Goal: Task Accomplishment & Management: Manage account settings

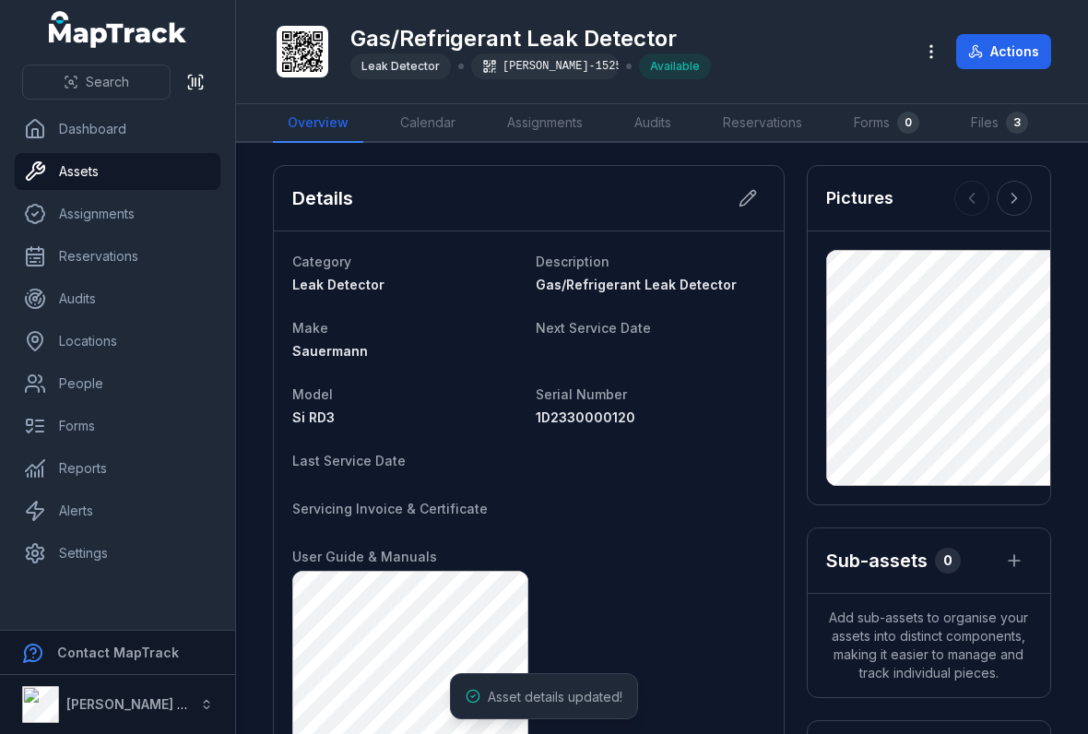
scroll to position [9, 0]
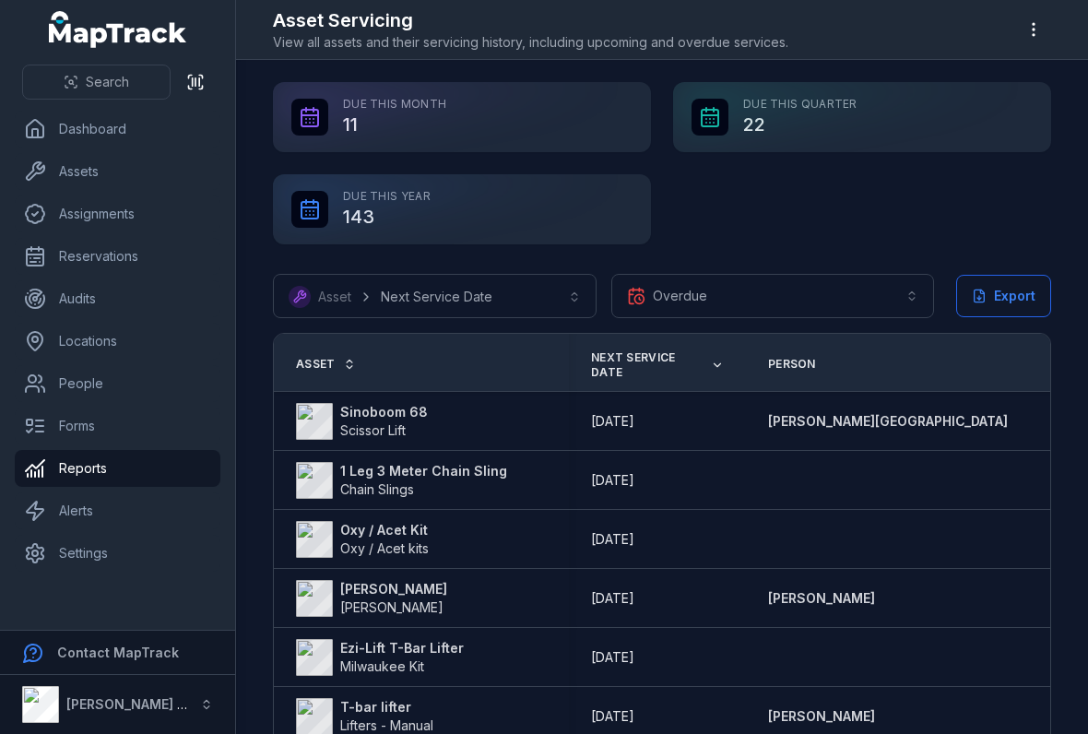
click at [888, 276] on button "Overdue *******" at bounding box center [773, 296] width 324 height 44
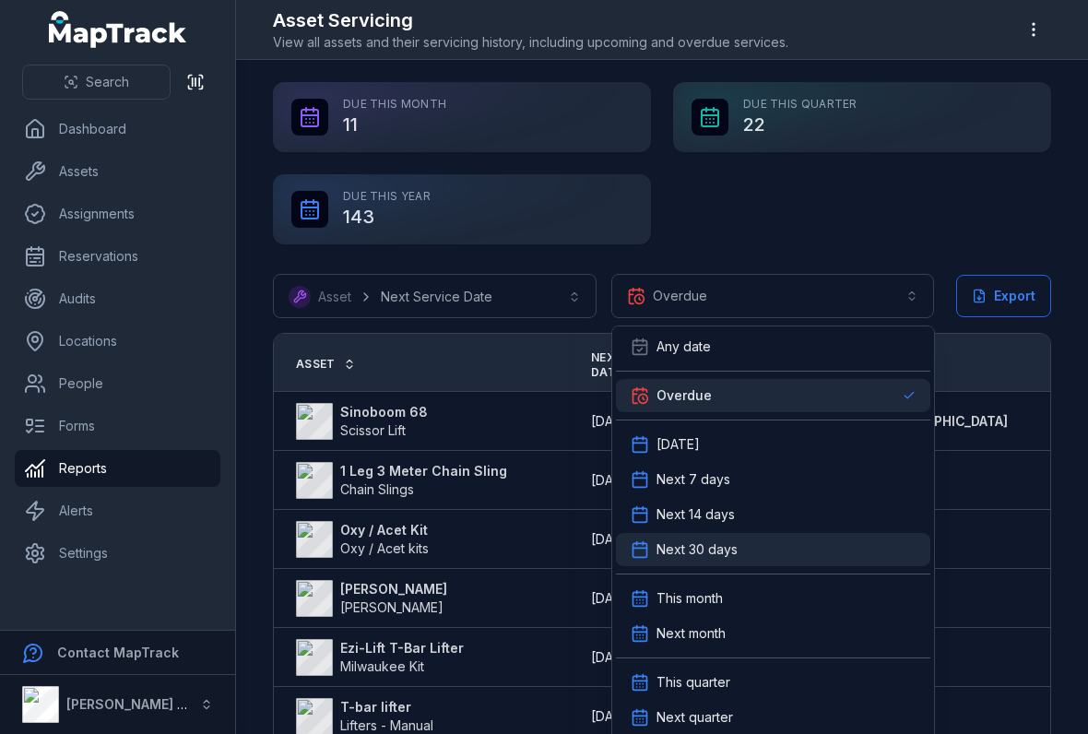
click at [830, 549] on div "Next 30 days" at bounding box center [773, 549] width 285 height 18
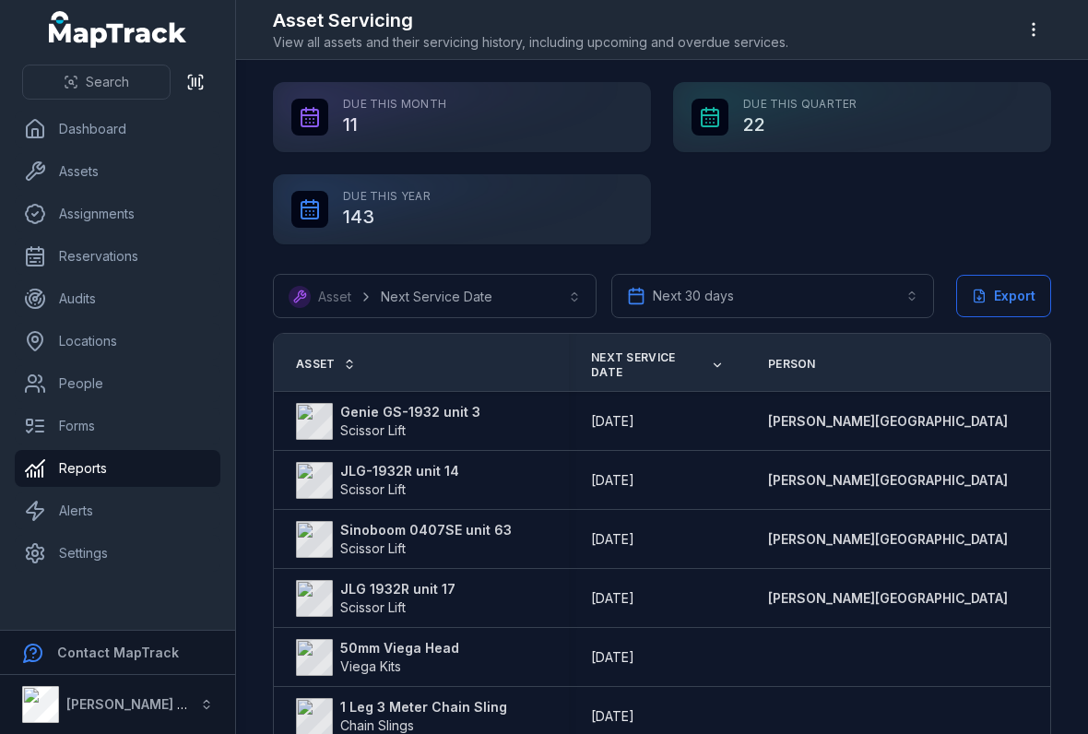
click at [82, 510] on link "Alerts" at bounding box center [118, 510] width 206 height 37
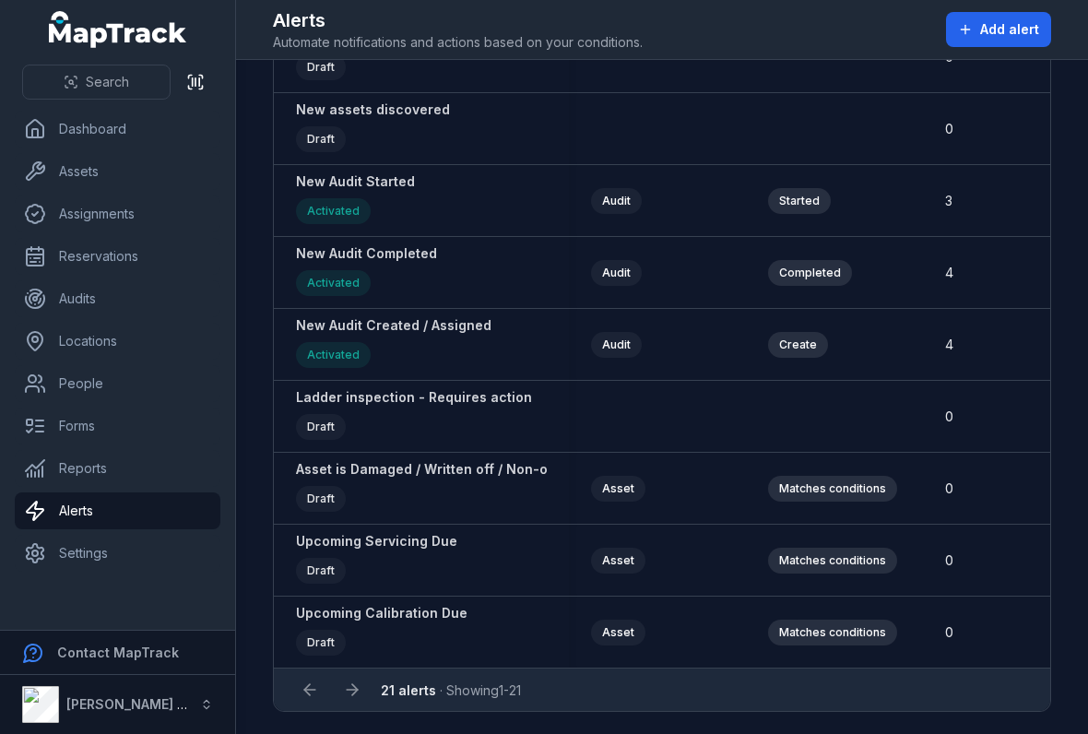
scroll to position [1012, 0]
click at [55, 477] on link "Reports" at bounding box center [118, 468] width 206 height 37
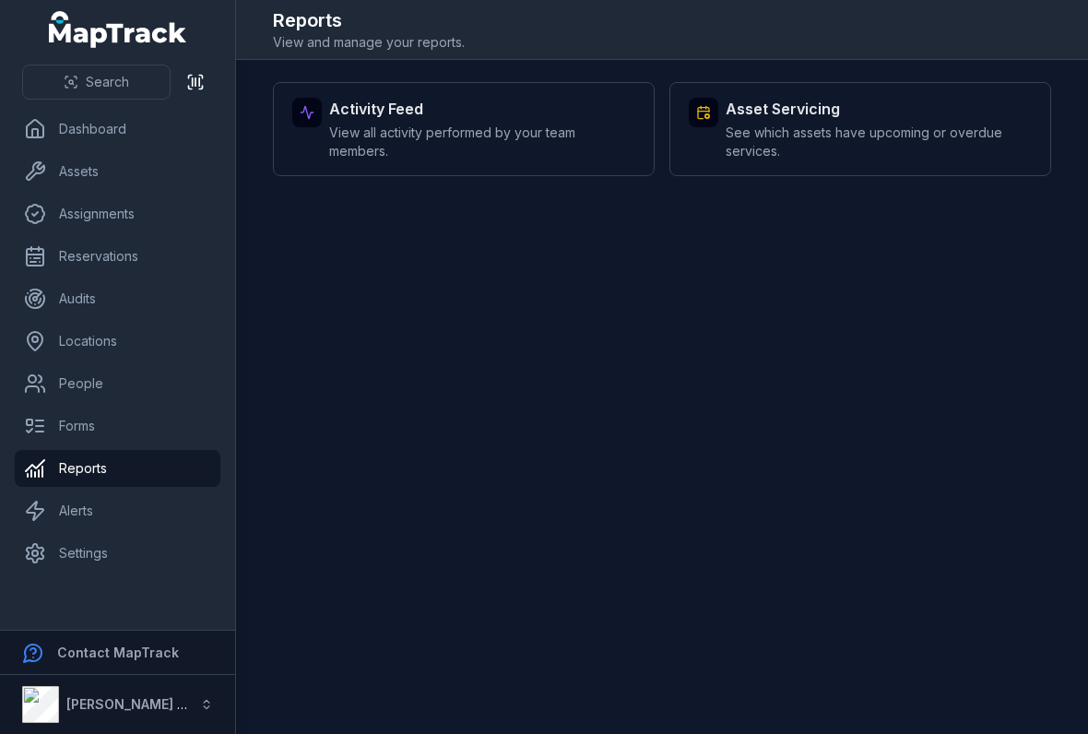
click at [824, 139] on span "See which assets have upcoming or overdue services." at bounding box center [879, 142] width 306 height 37
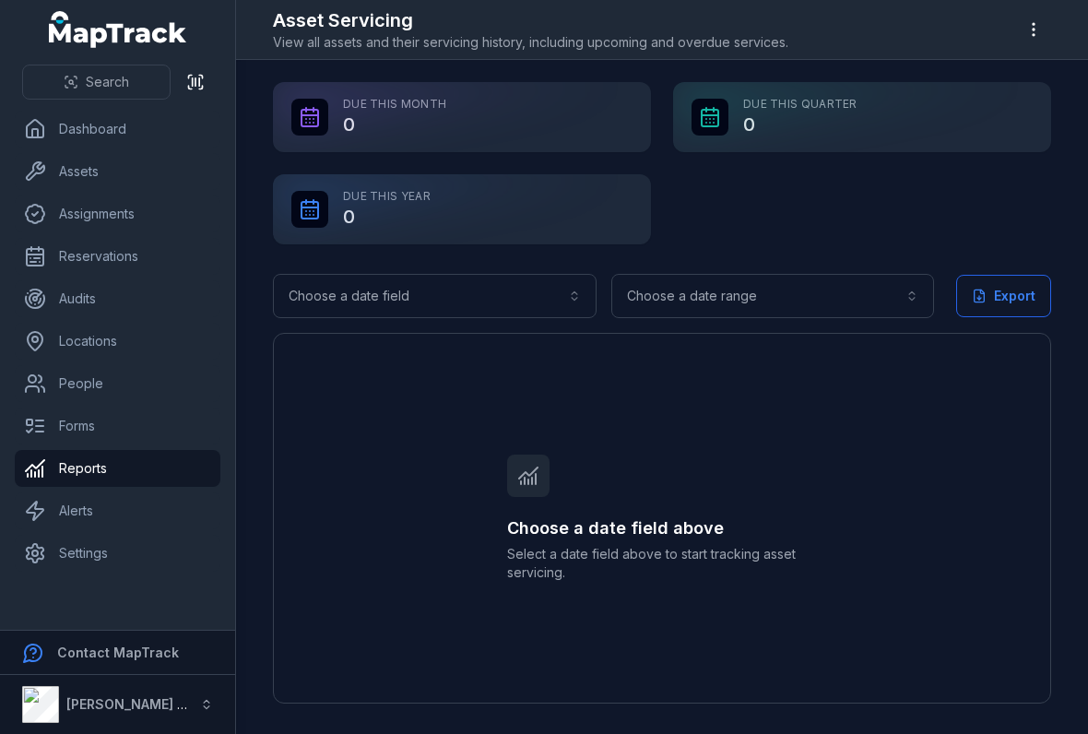
click at [754, 289] on button "Choose a date range" at bounding box center [773, 296] width 324 height 44
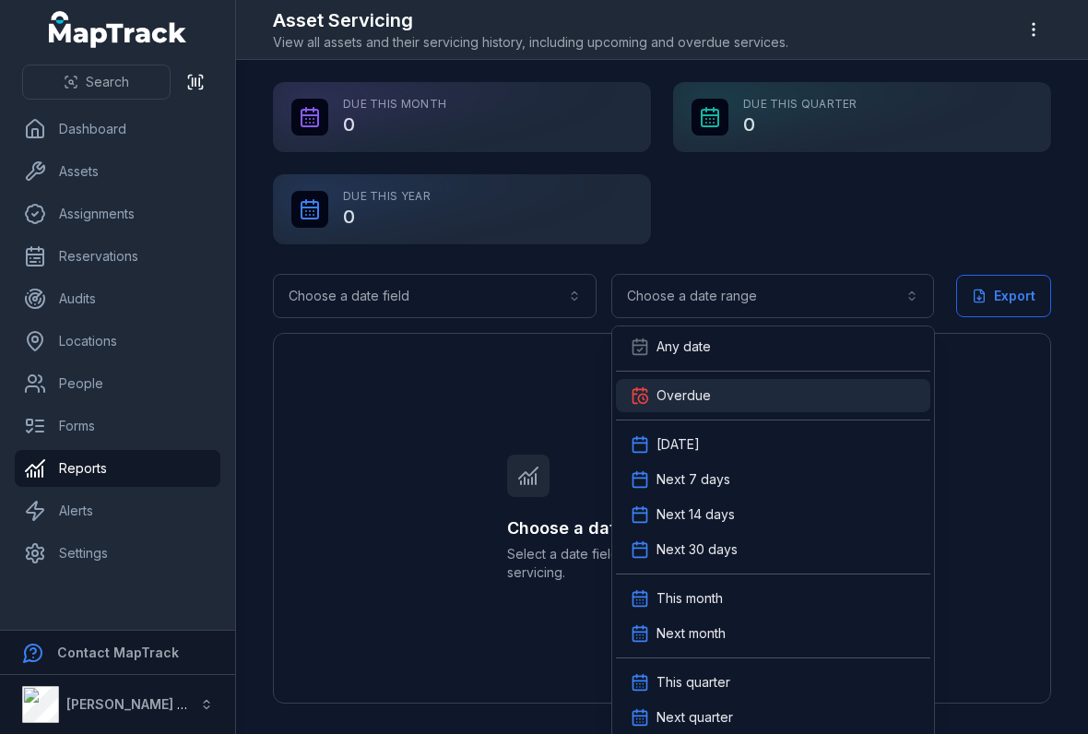
click at [745, 380] on div "Overdue" at bounding box center [773, 395] width 314 height 33
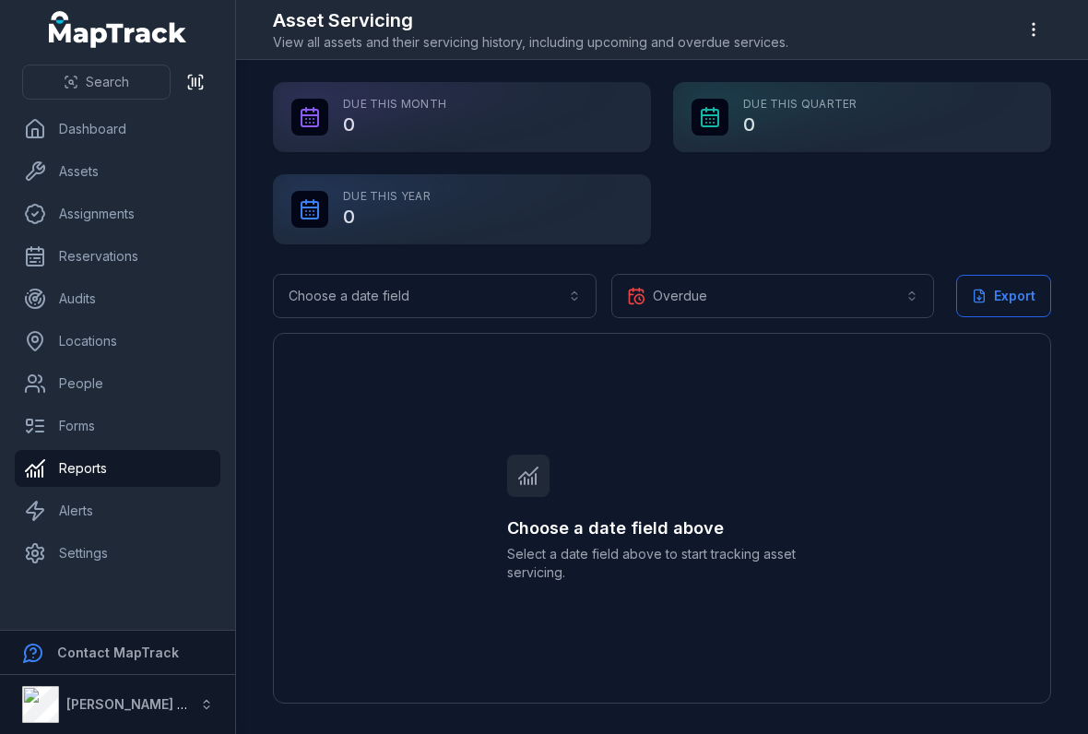
click at [537, 289] on button "Choose a date field" at bounding box center [435, 296] width 324 height 44
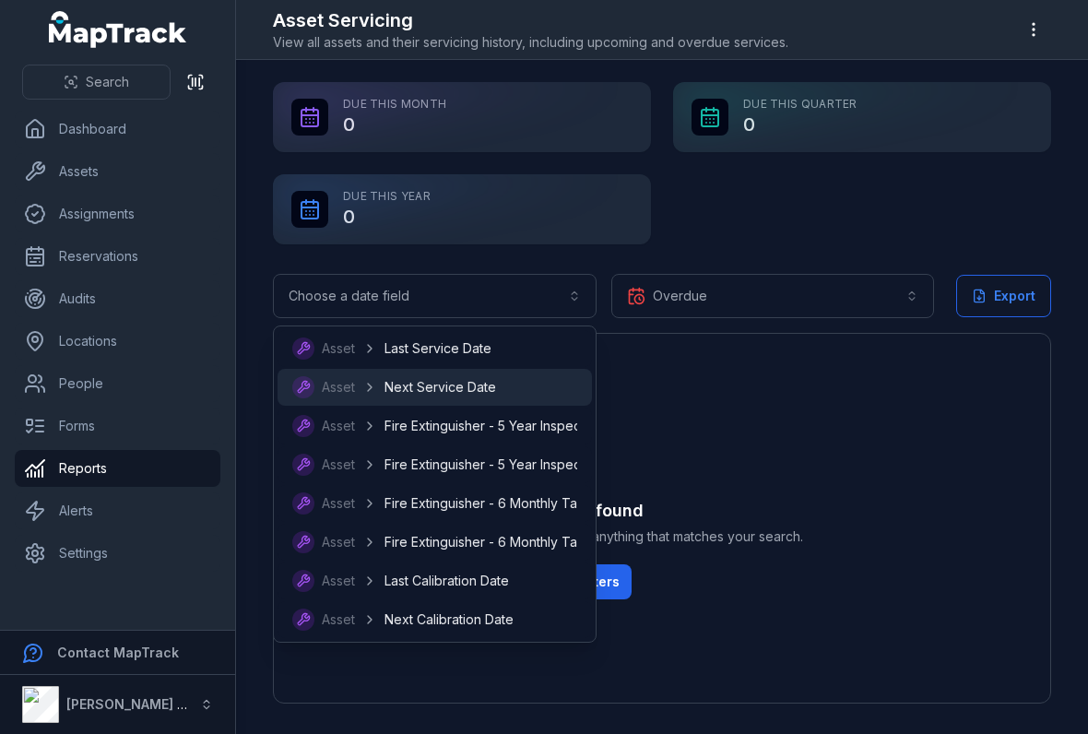
click at [511, 381] on div "Asset Next Service Date" at bounding box center [434, 387] width 285 height 22
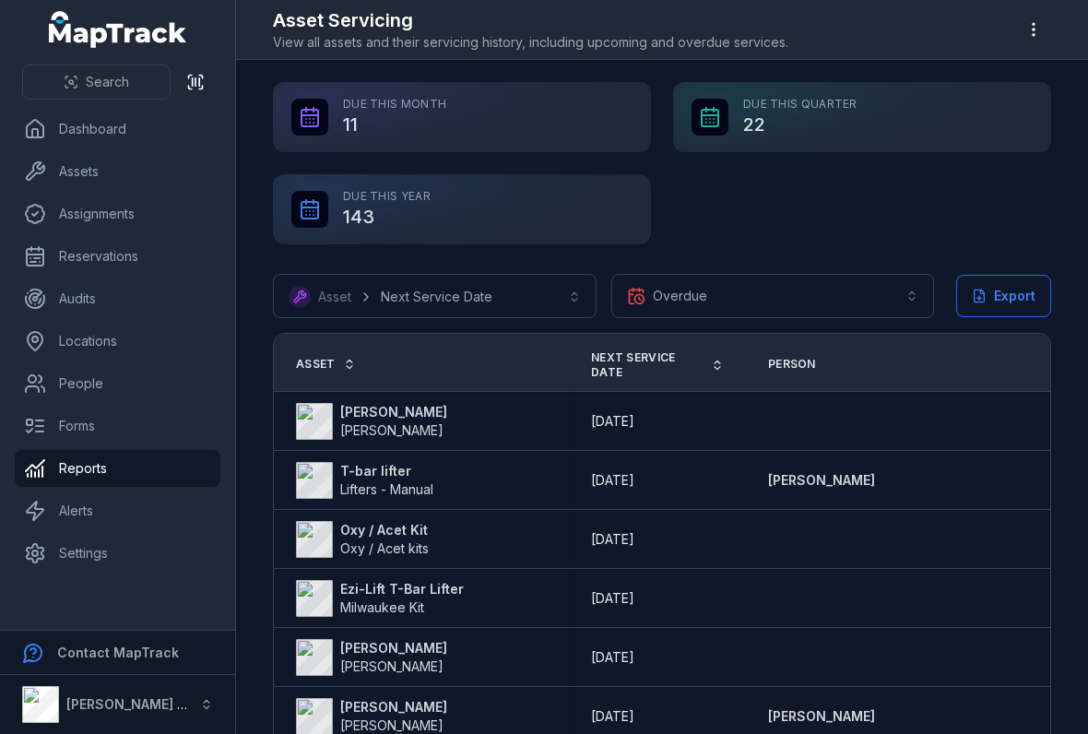
click at [983, 301] on icon at bounding box center [980, 295] width 10 height 12
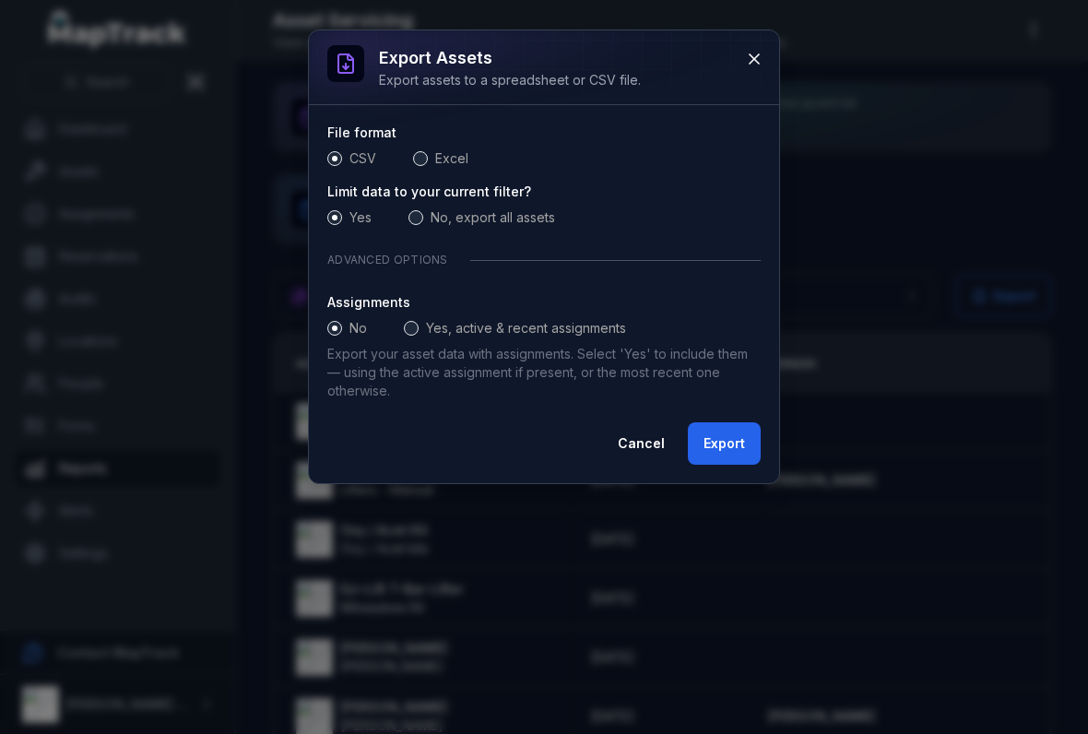
click at [744, 443] on button "Export" at bounding box center [724, 443] width 73 height 42
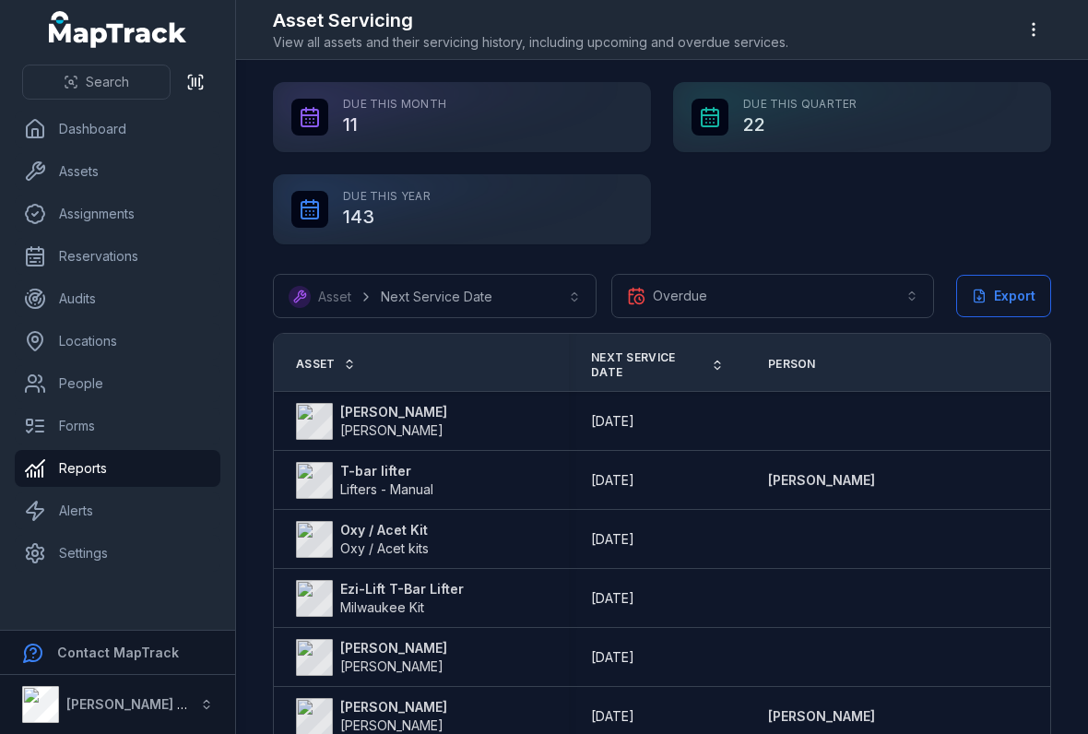
click at [860, 302] on button "Overdue *******" at bounding box center [773, 296] width 324 height 44
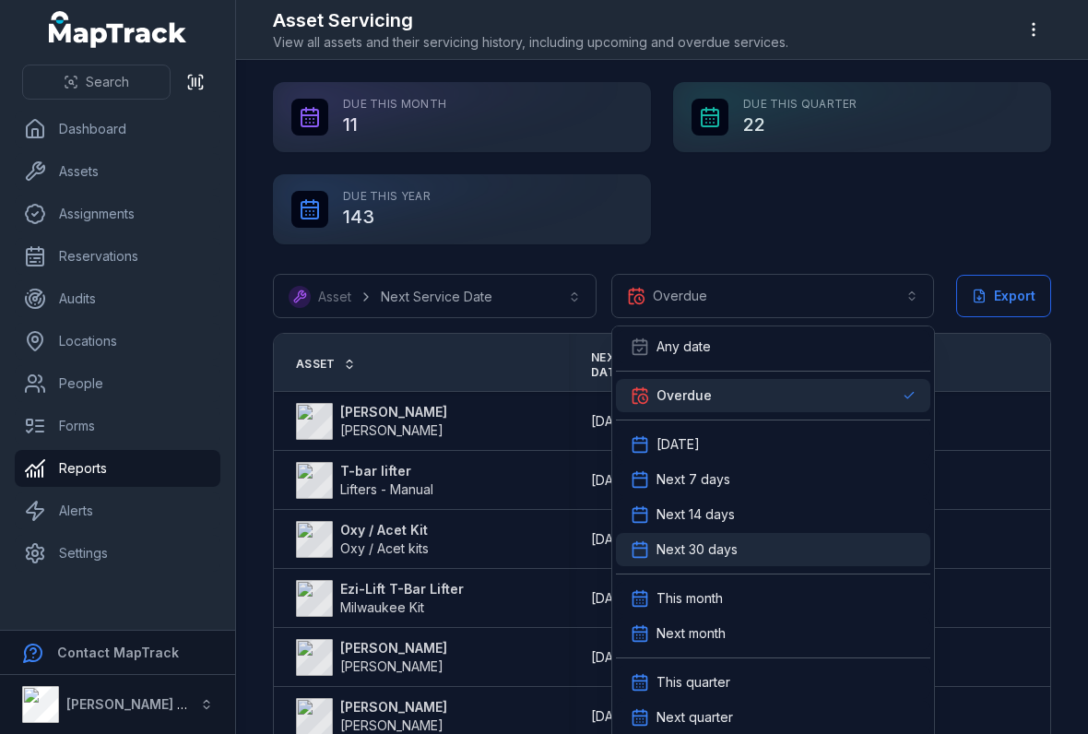
click at [783, 553] on div "Next 30 days" at bounding box center [773, 549] width 285 height 18
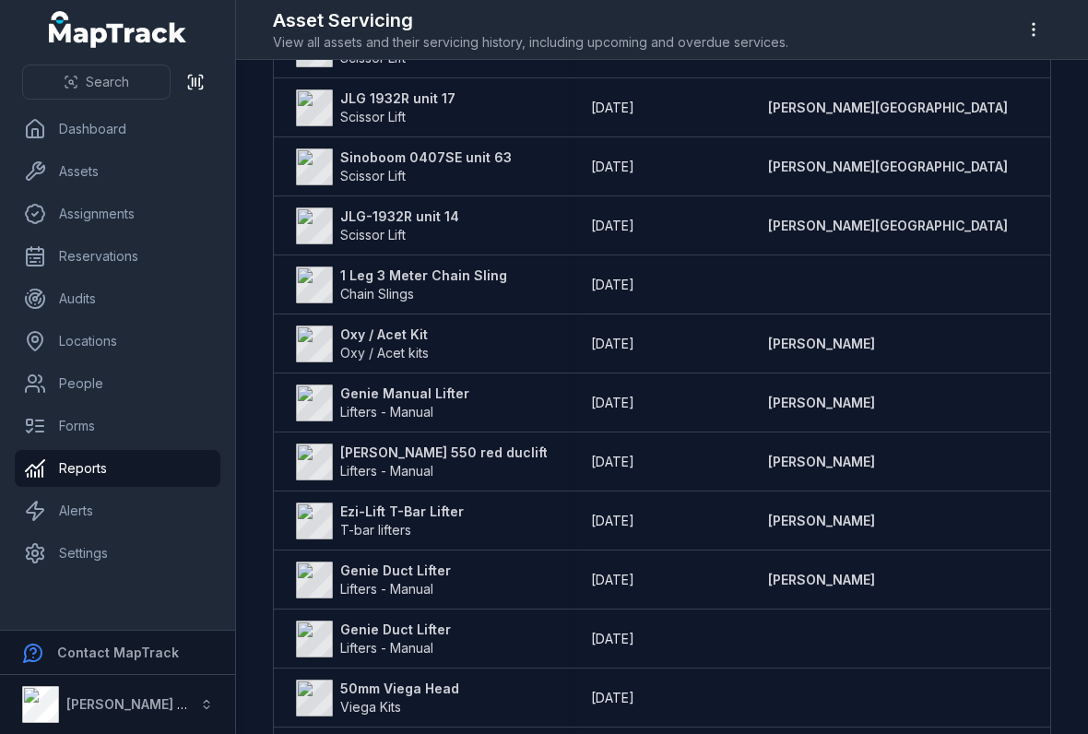
scroll to position [374, 0]
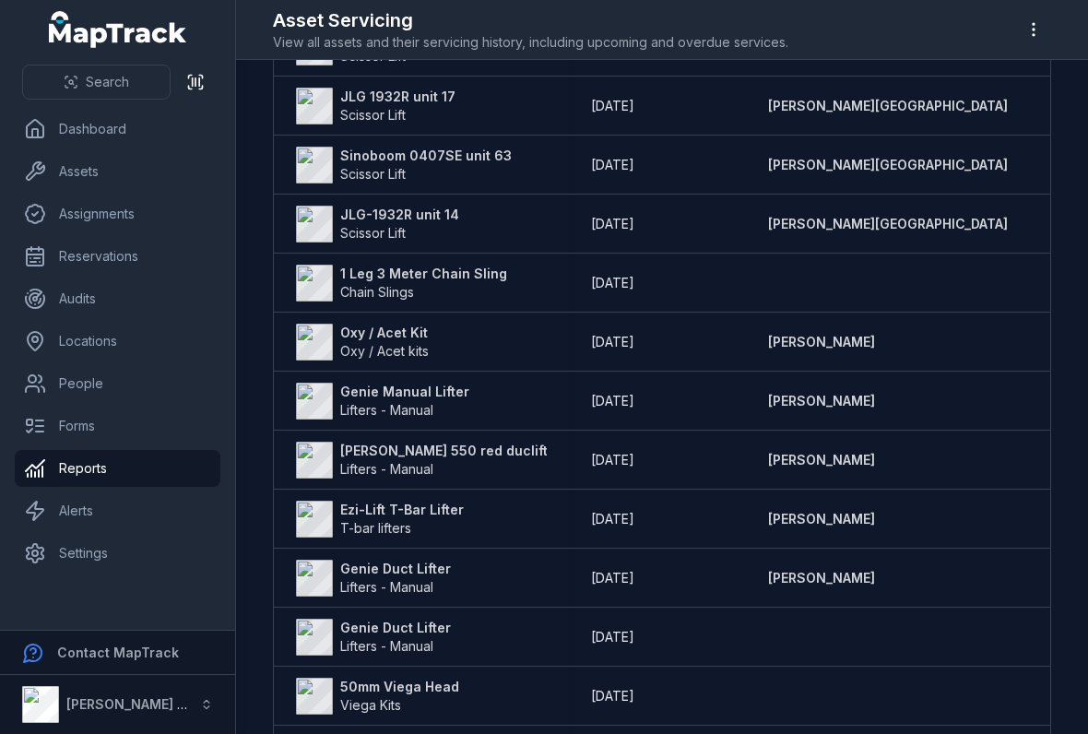
click at [477, 455] on strong "[PERSON_NAME] 550 red duclifter" at bounding box center [450, 451] width 221 height 18
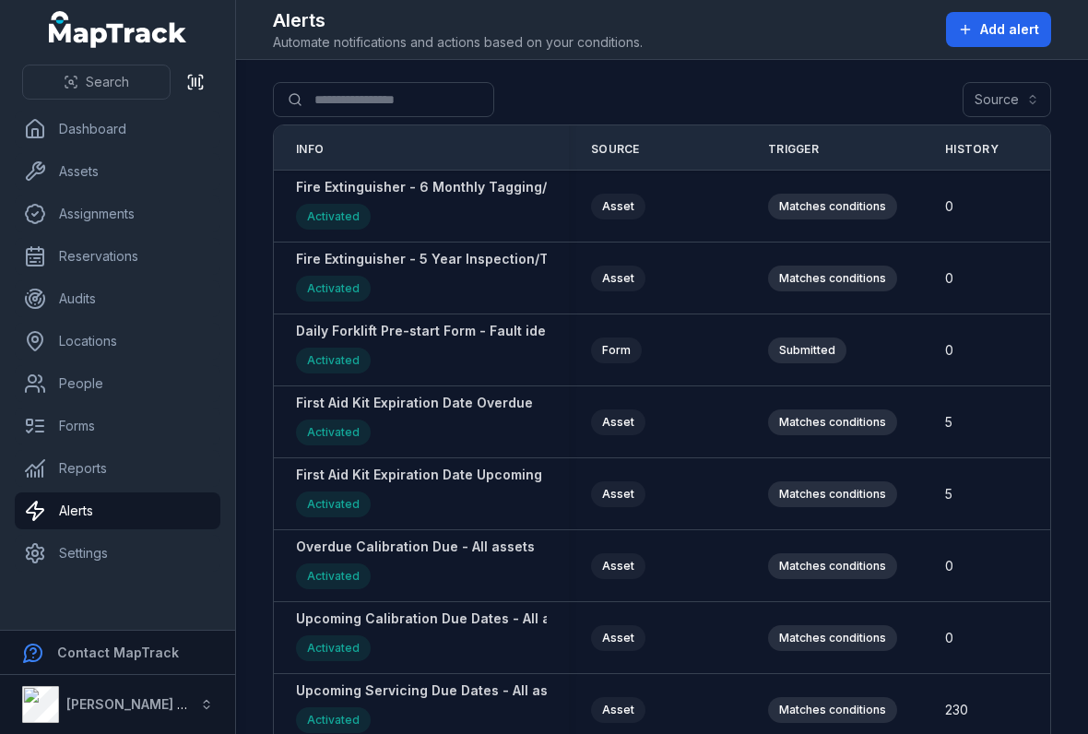
click at [57, 467] on link "Reports" at bounding box center [118, 468] width 206 height 37
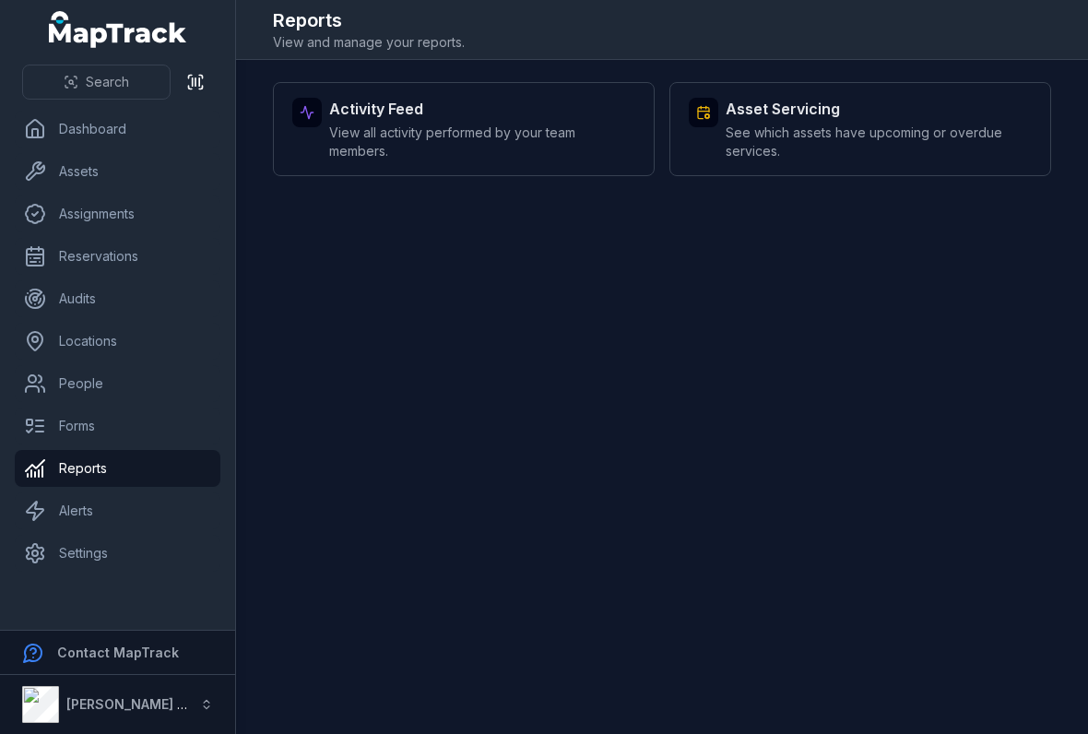
click at [962, 117] on strong "Asset Servicing" at bounding box center [879, 109] width 306 height 22
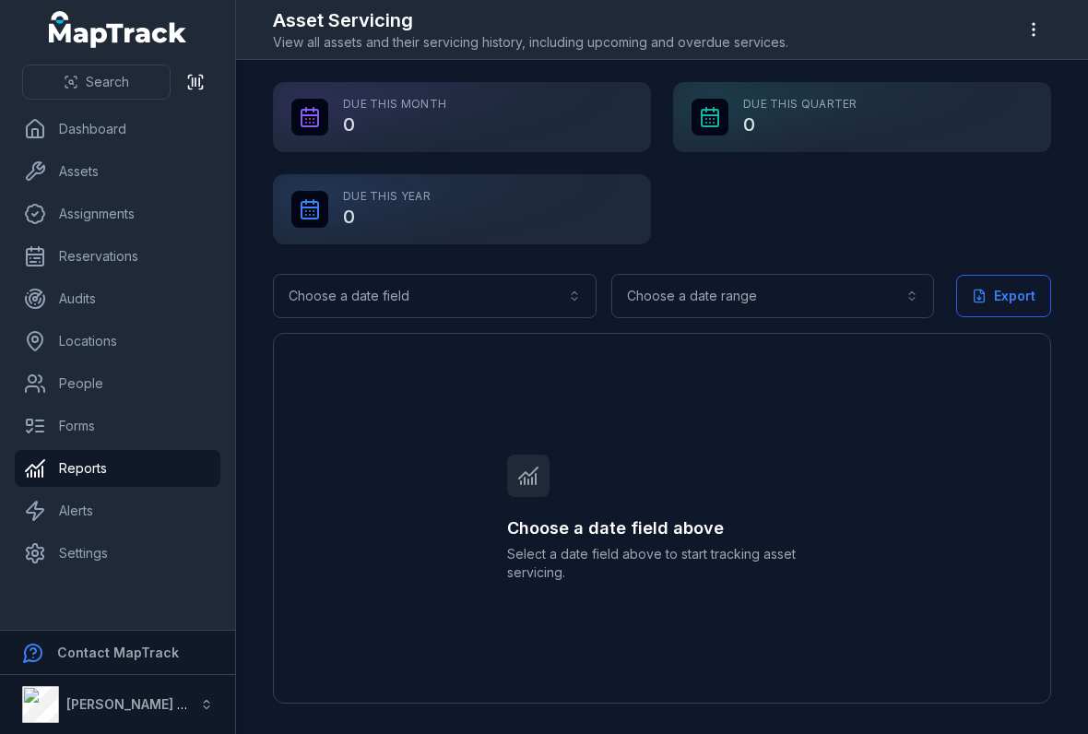
click at [848, 285] on button "Choose a date range" at bounding box center [773, 296] width 324 height 44
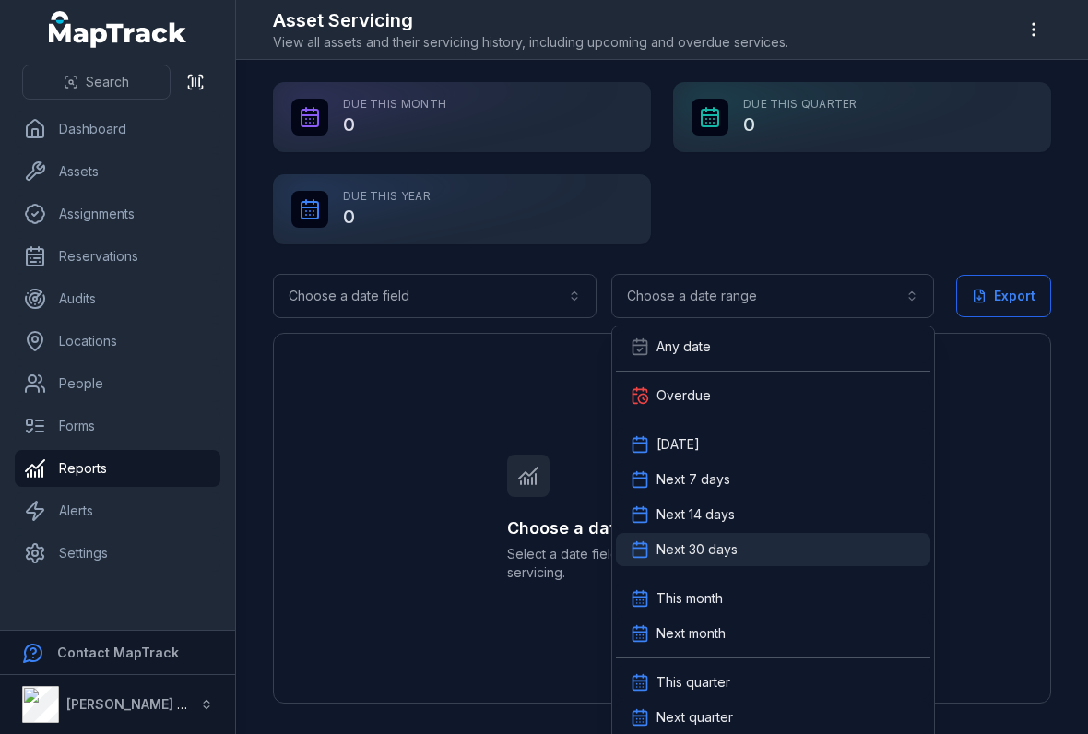
click at [719, 546] on span "Next 30 days" at bounding box center [696, 549] width 81 height 18
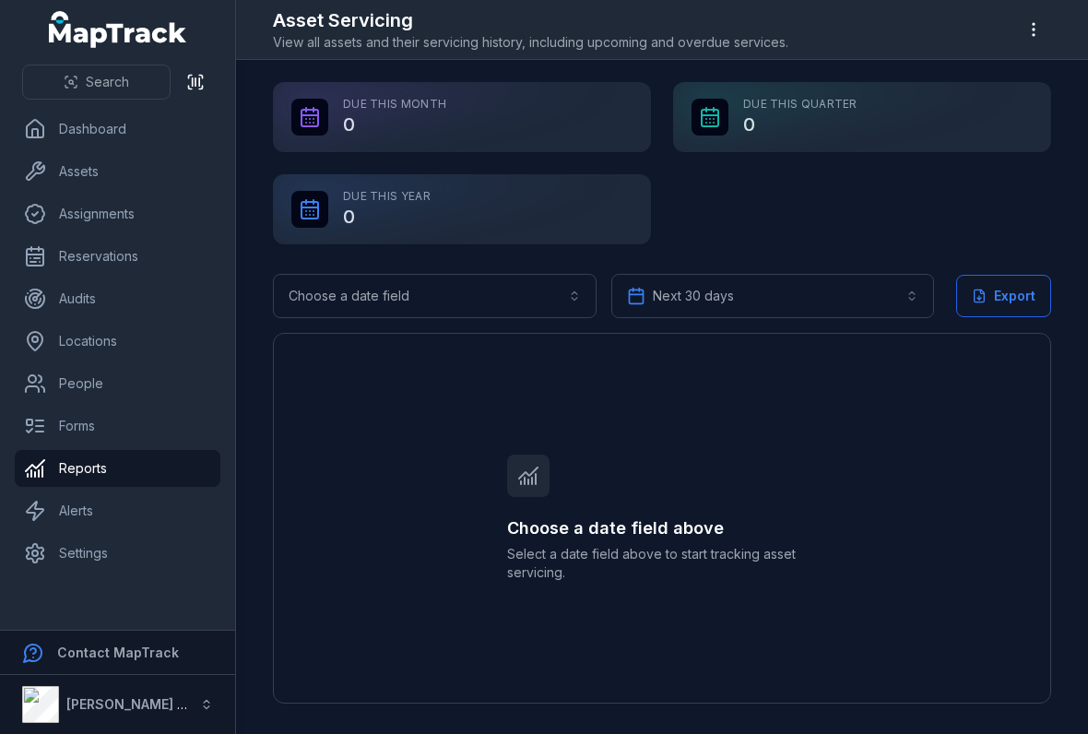
click at [519, 288] on button "Choose a date field" at bounding box center [435, 296] width 324 height 44
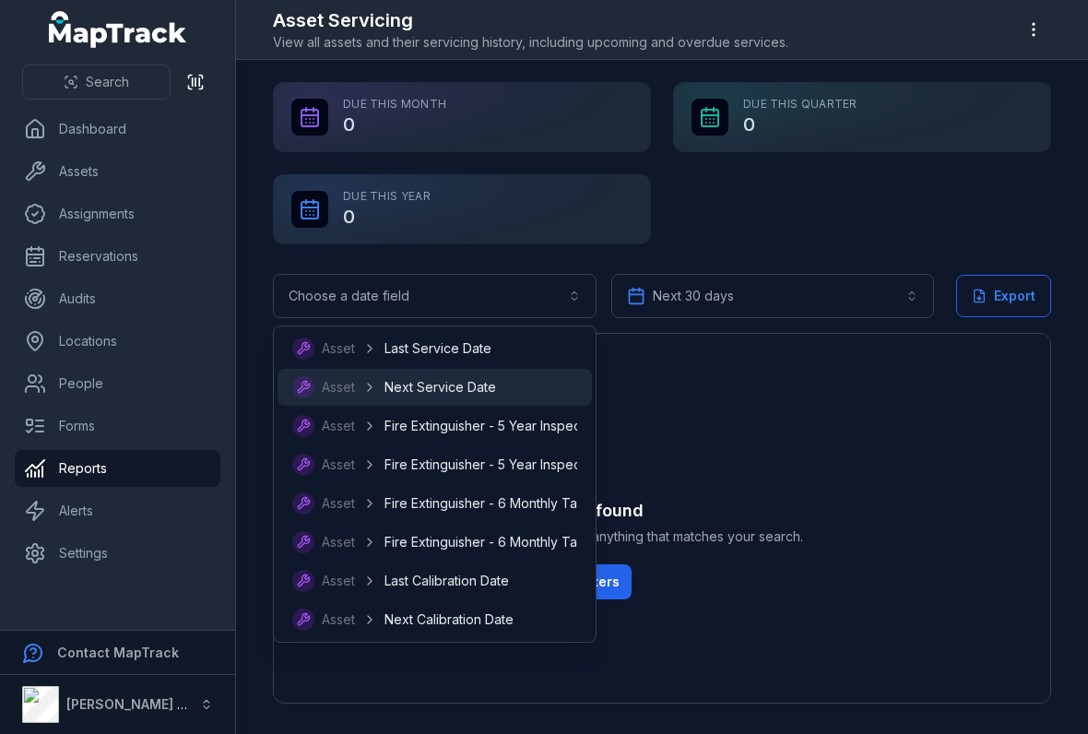
click at [499, 387] on div "Asset Next Service Date" at bounding box center [434, 387] width 285 height 22
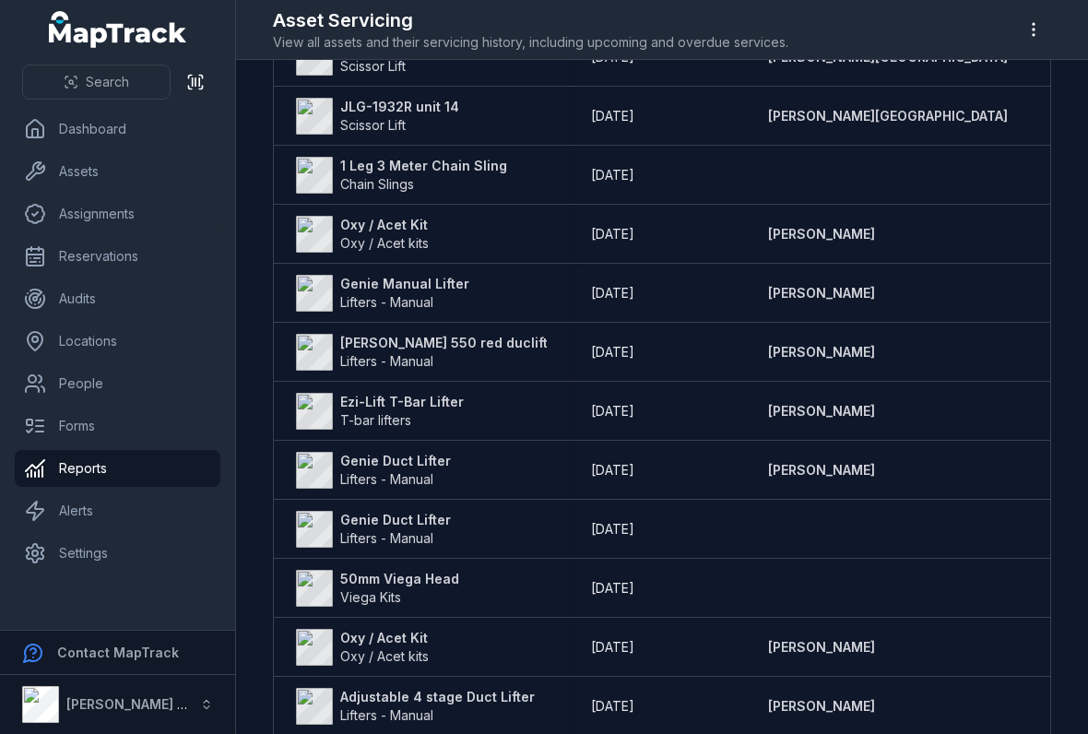
scroll to position [484, 0]
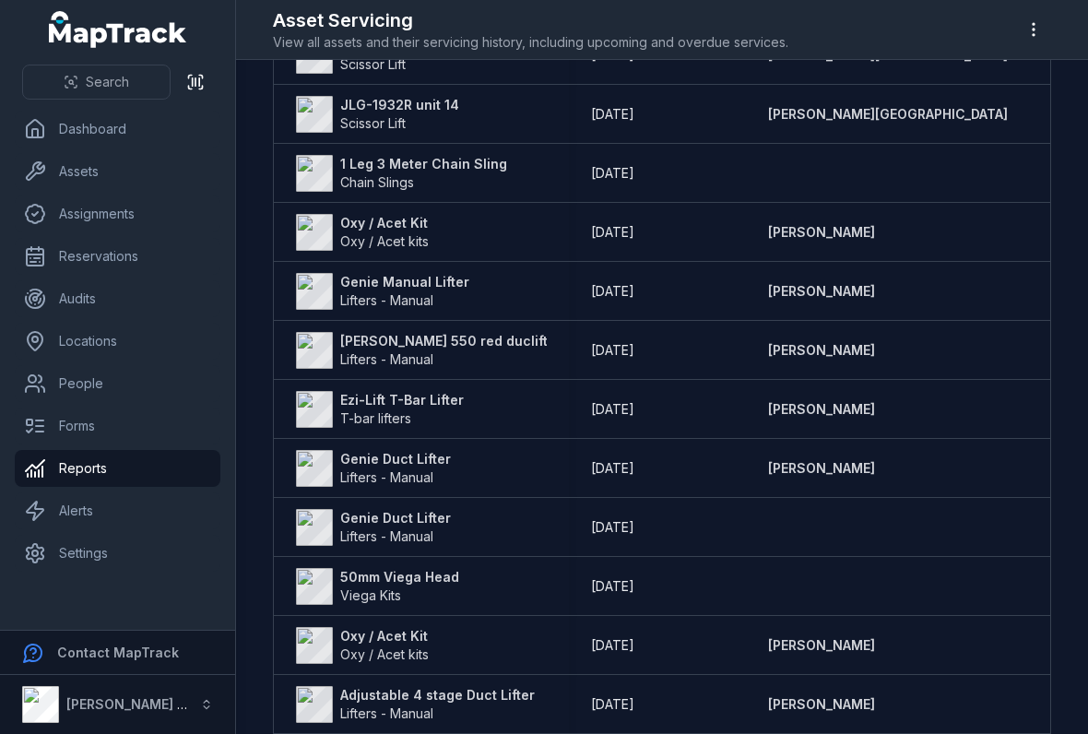
click at [484, 340] on strong "[PERSON_NAME] 550 red duclifter" at bounding box center [450, 341] width 221 height 18
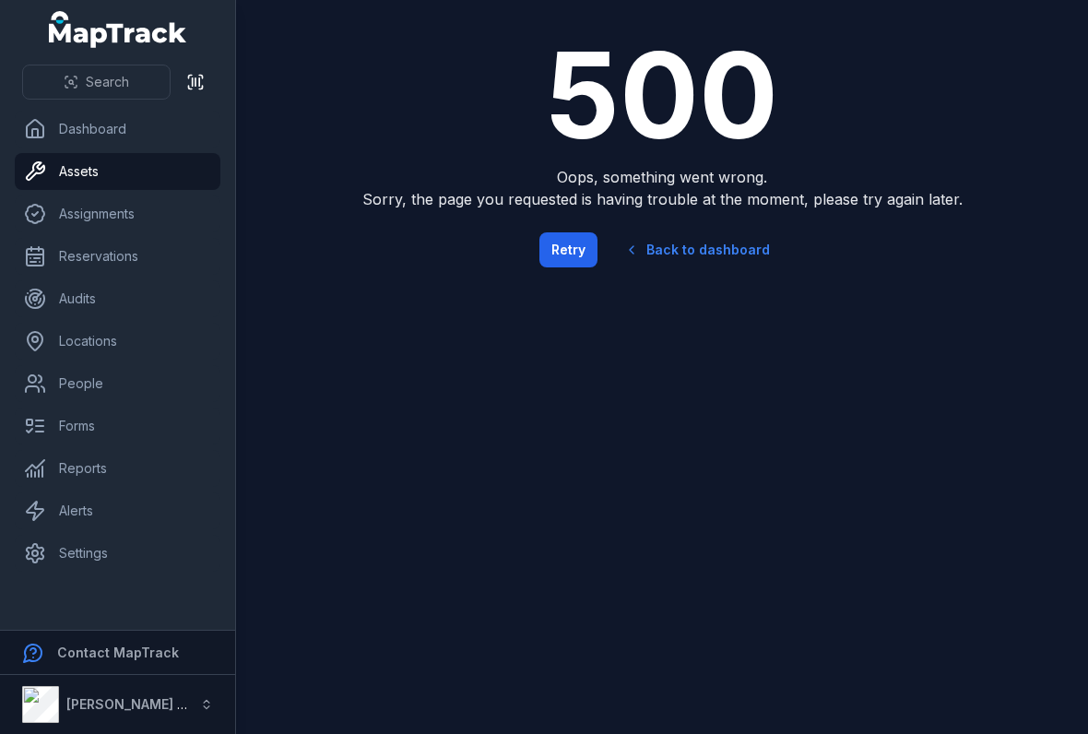
click at [565, 265] on button "Retry" at bounding box center [568, 249] width 58 height 35
click at [573, 246] on button "Retry" at bounding box center [568, 249] width 58 height 35
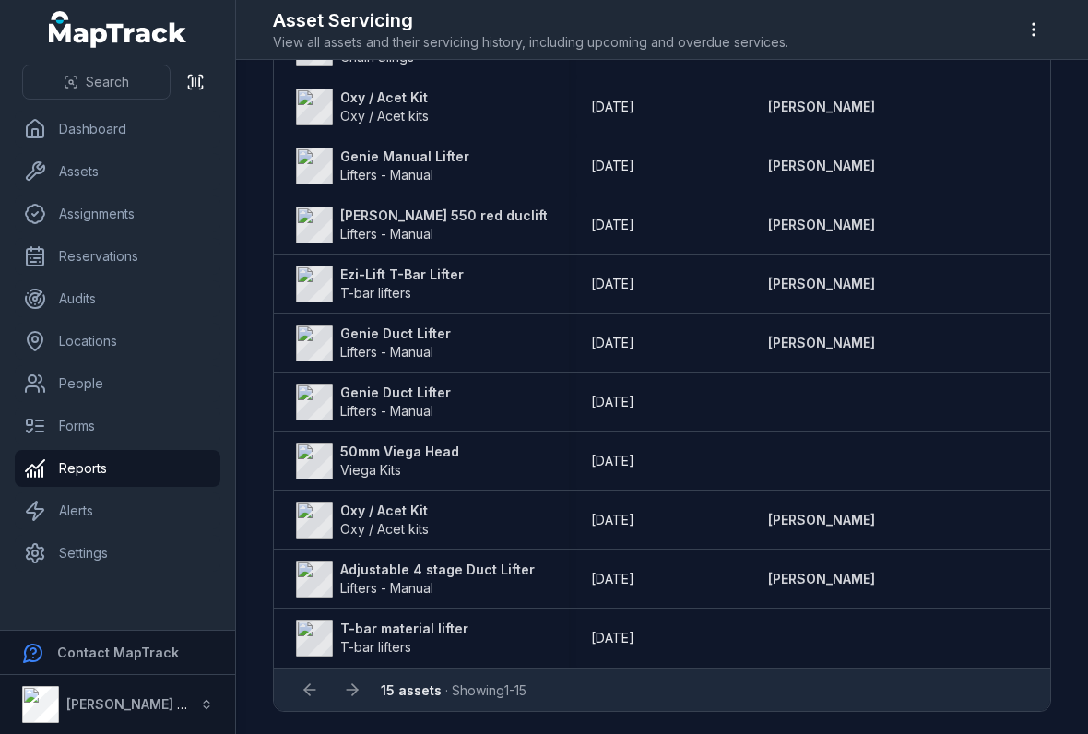
scroll to position [609, 0]
click at [442, 443] on strong "50mm Viega Head" at bounding box center [399, 452] width 119 height 18
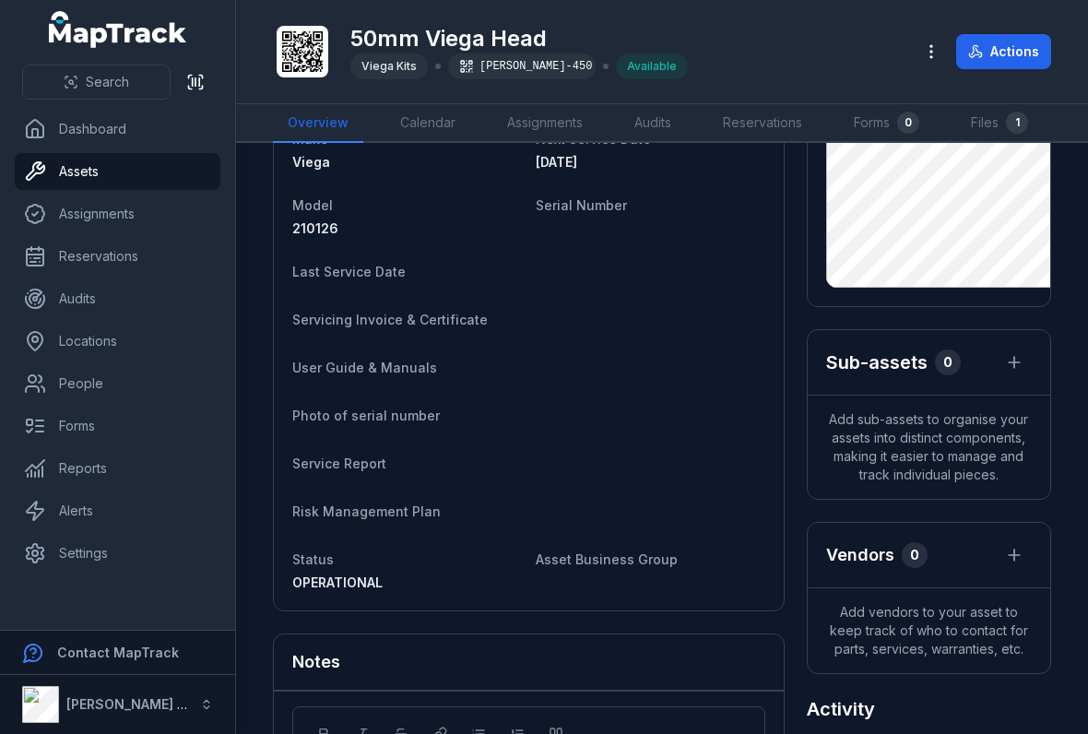
scroll to position [78, 0]
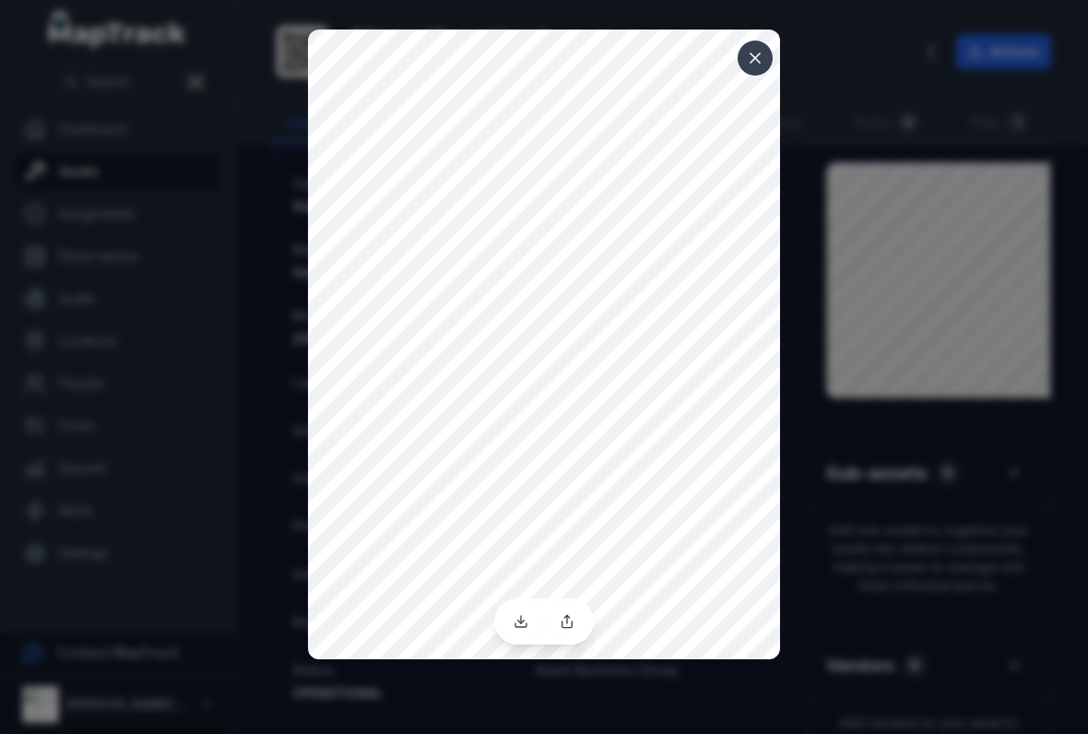
click at [751, 63] on icon at bounding box center [754, 57] width 9 height 9
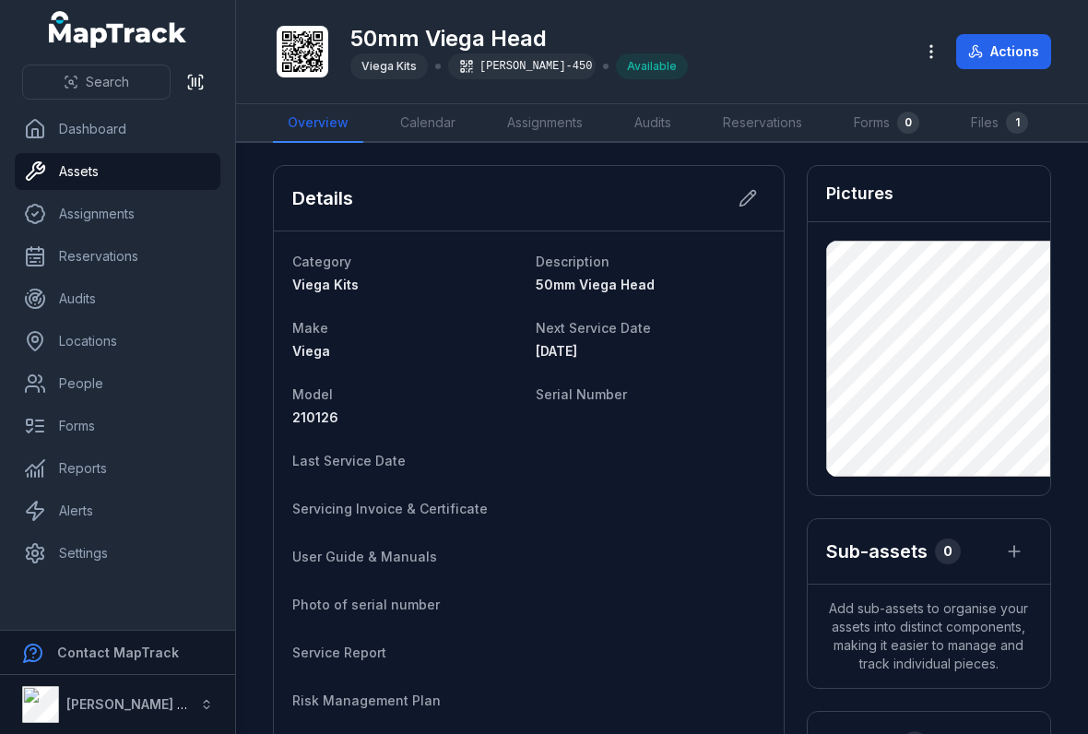
scroll to position [0, 0]
click at [746, 202] on icon at bounding box center [747, 199] width 16 height 16
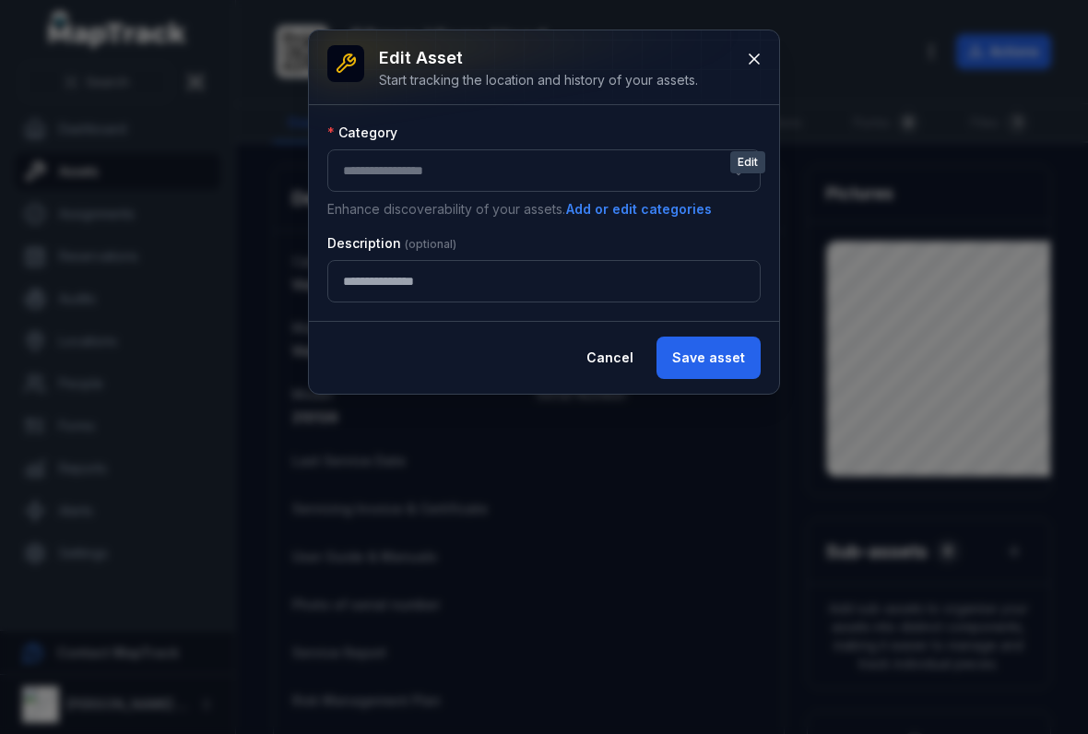
type input "**********"
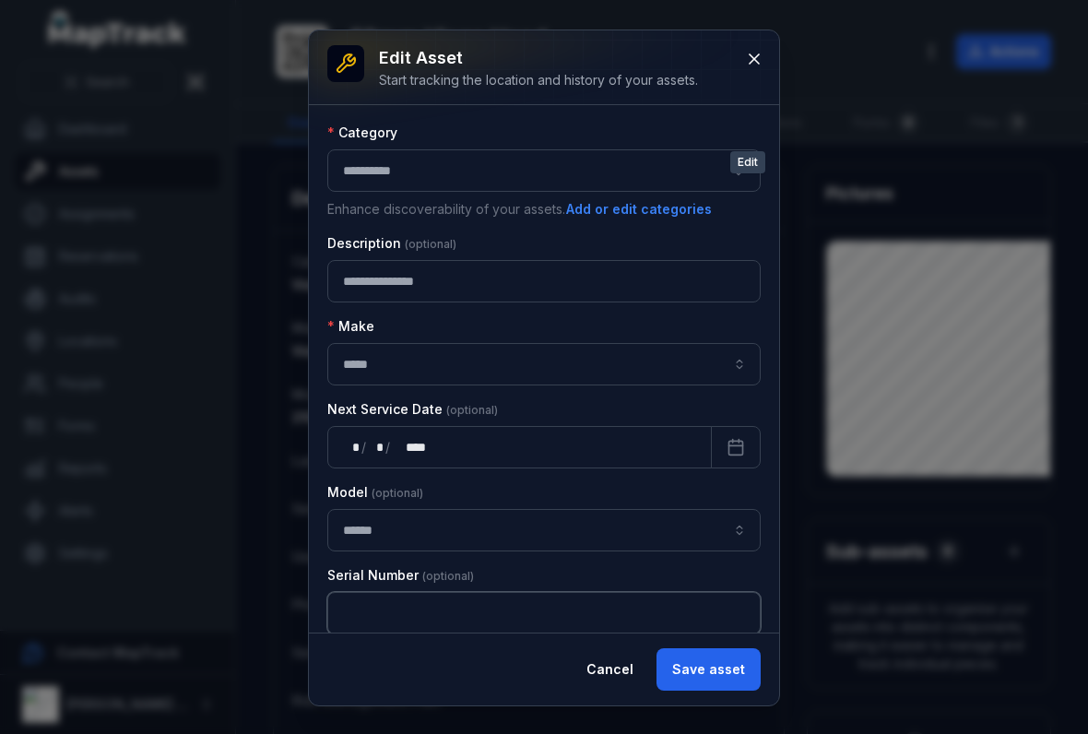
click at [353, 602] on input "text" at bounding box center [543, 613] width 433 height 42
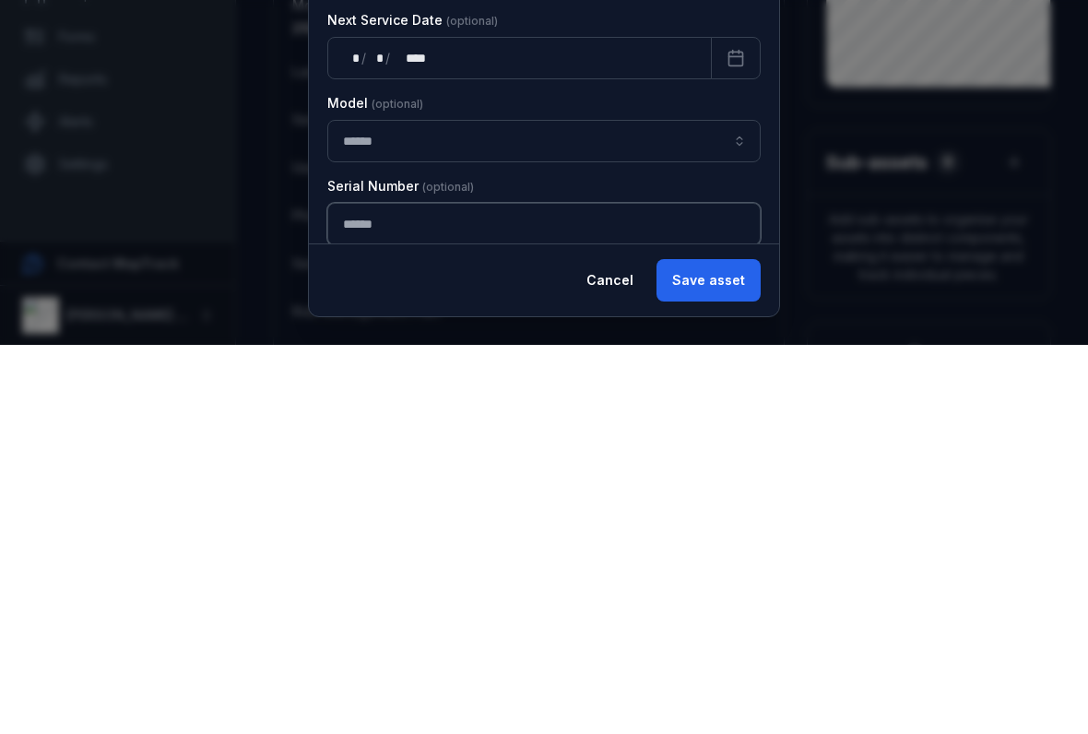
type input "******"
click at [696, 648] on button "Save asset" at bounding box center [708, 669] width 104 height 42
